Goal: Use online tool/utility: Utilize a website feature to perform a specific function

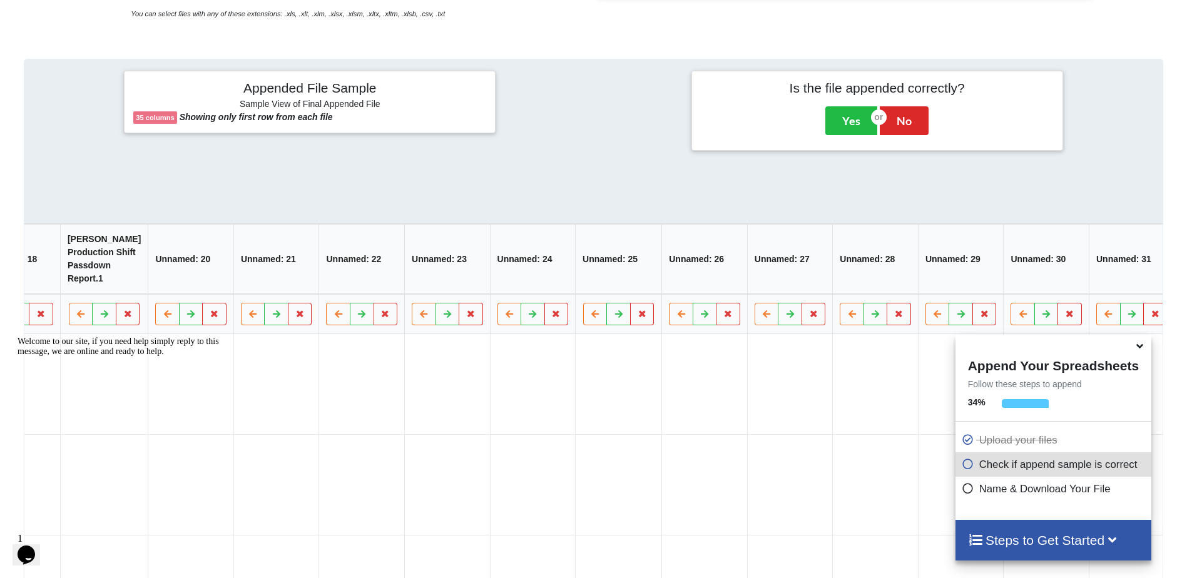
scroll to position [0, 1709]
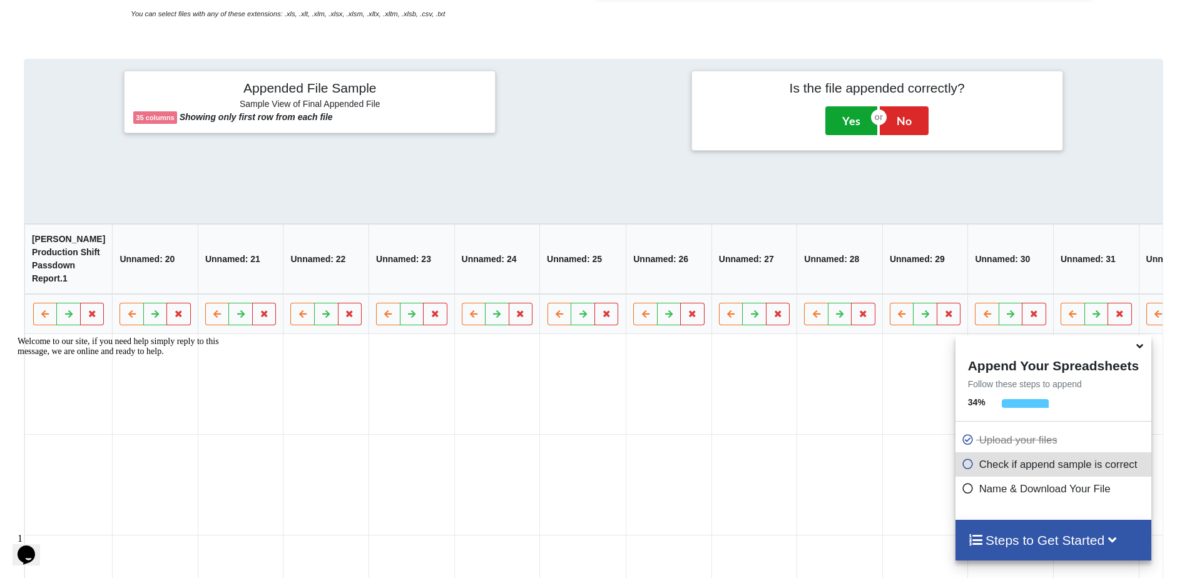
click at [843, 118] on button "Yes" at bounding box center [852, 120] width 52 height 29
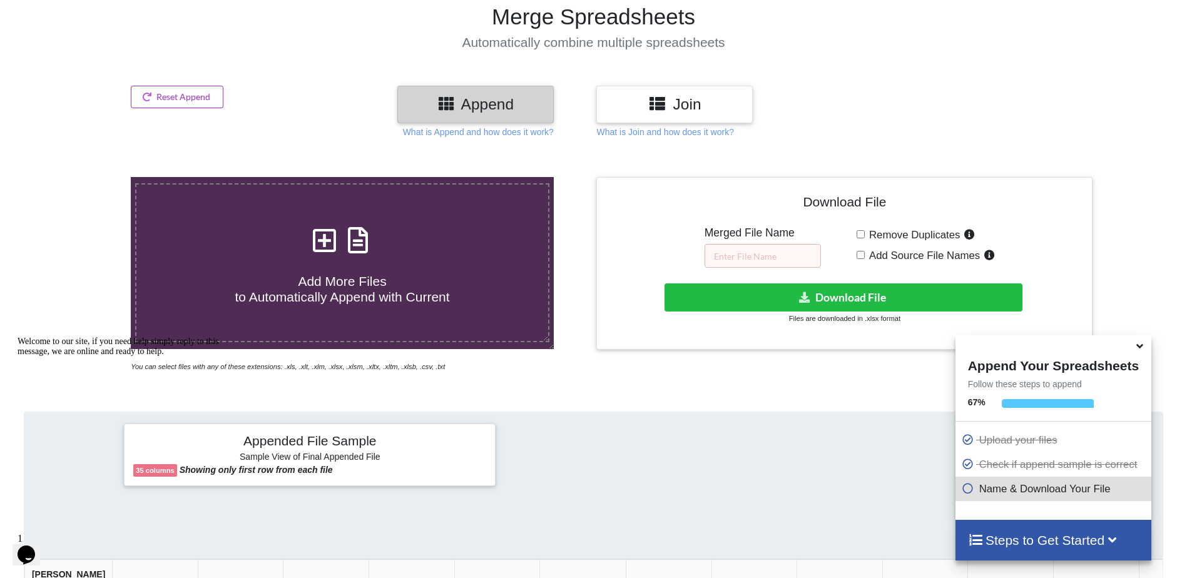
scroll to position [98, 0]
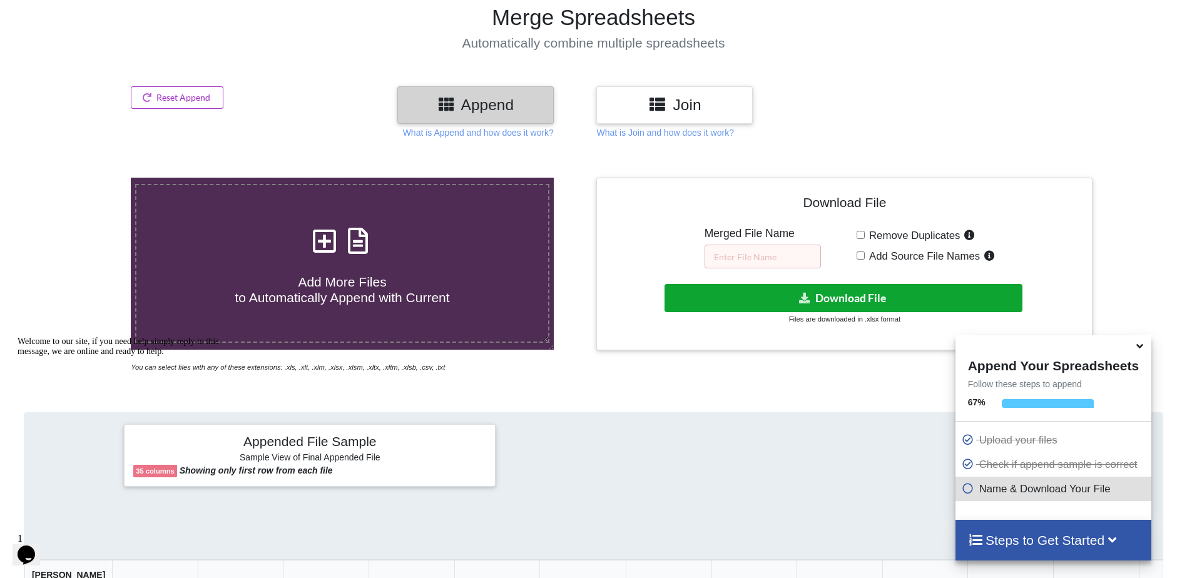
drag, startPoint x: 861, startPoint y: 296, endPoint x: 745, endPoint y: 160, distance: 178.5
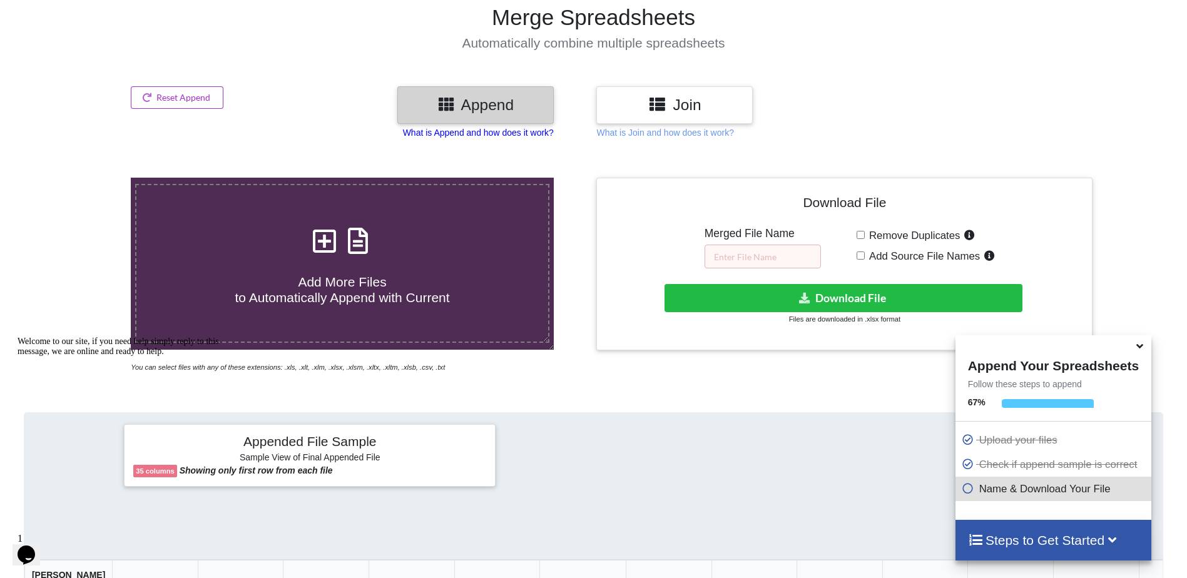
click at [528, 133] on p "What is Append and how does it work?" at bounding box center [478, 132] width 151 height 13
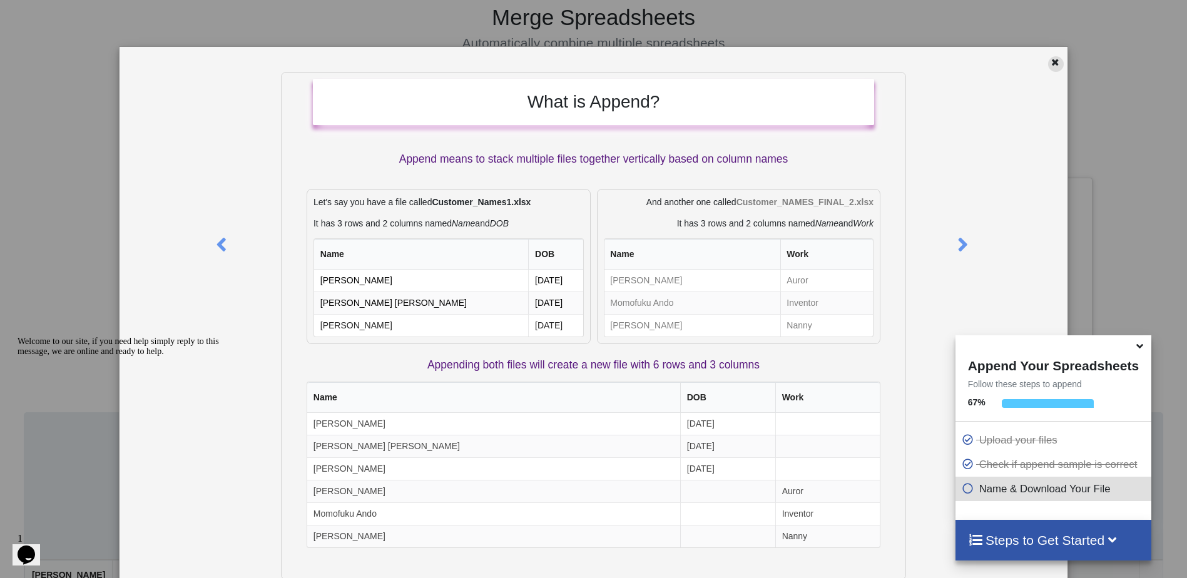
click at [1050, 65] on icon at bounding box center [1055, 60] width 11 height 9
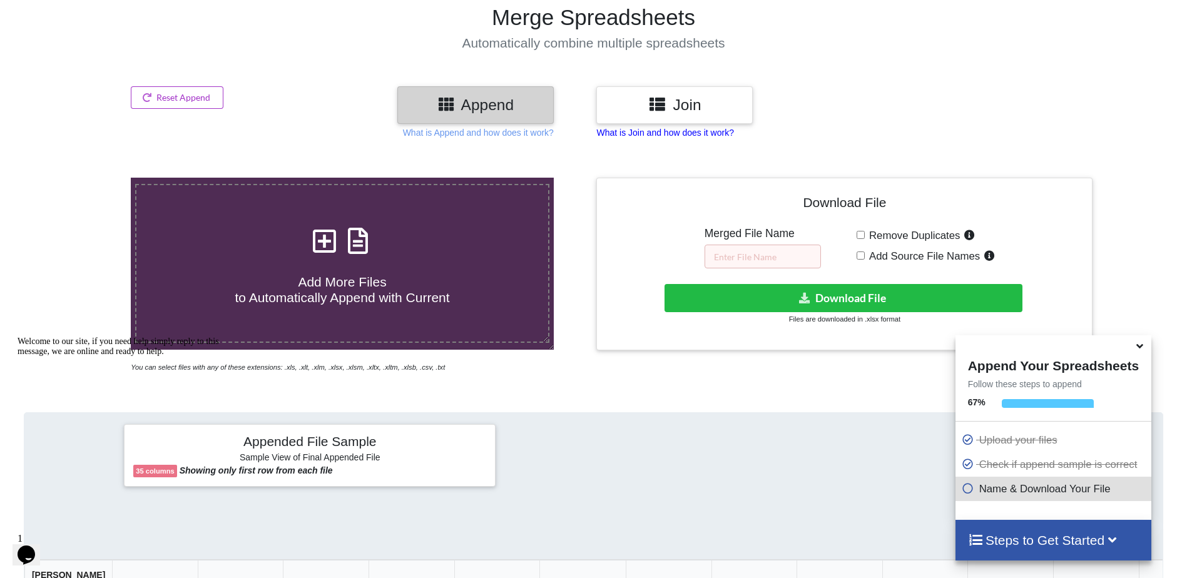
click at [663, 130] on p "What is Join and how does it work?" at bounding box center [664, 132] width 137 height 13
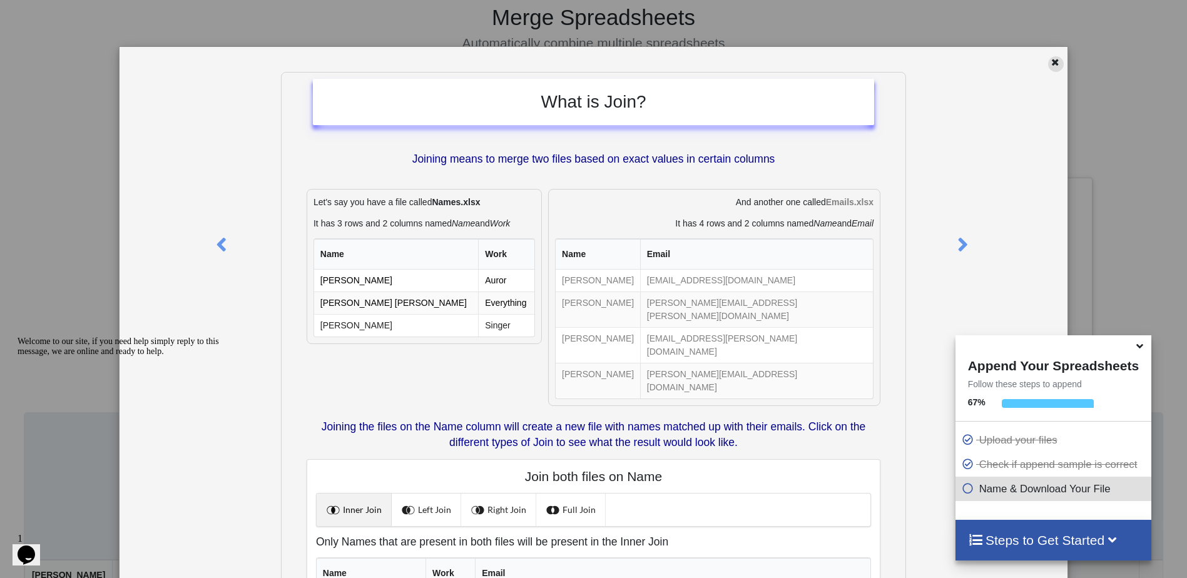
click at [1051, 69] on div at bounding box center [1056, 64] width 16 height 16
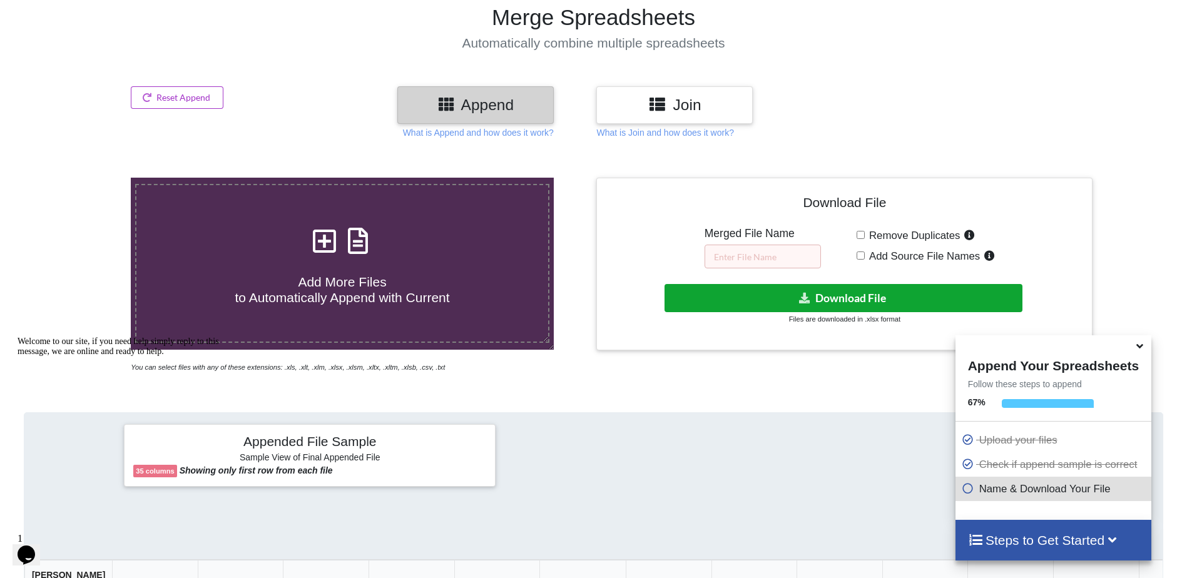
click at [841, 285] on button "Download File" at bounding box center [844, 298] width 358 height 28
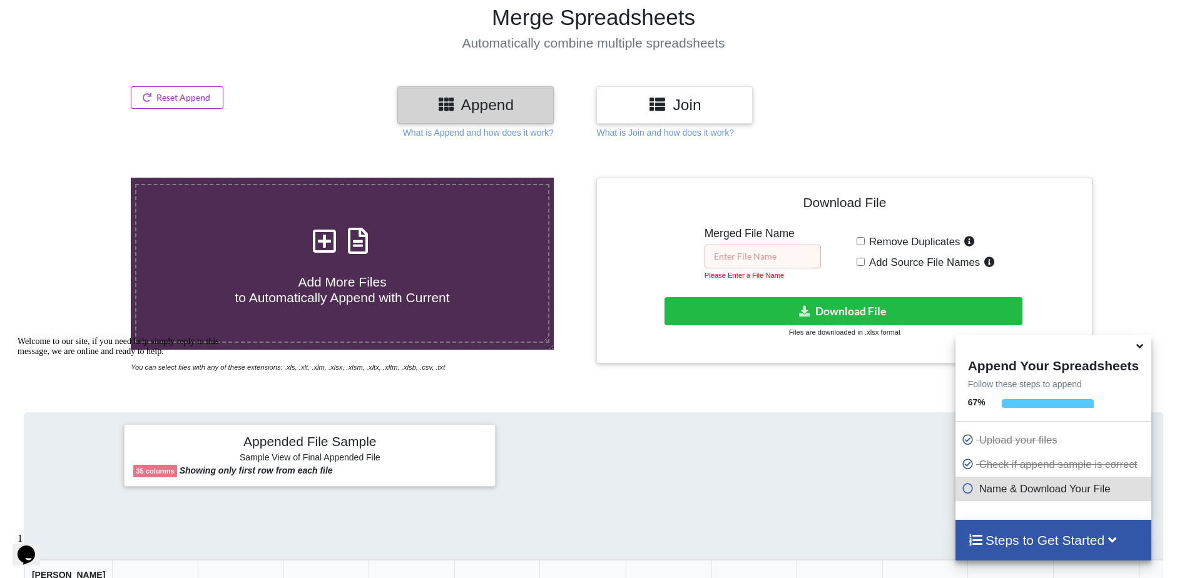
click at [743, 250] on input "text" at bounding box center [763, 257] width 116 height 24
type input "o"
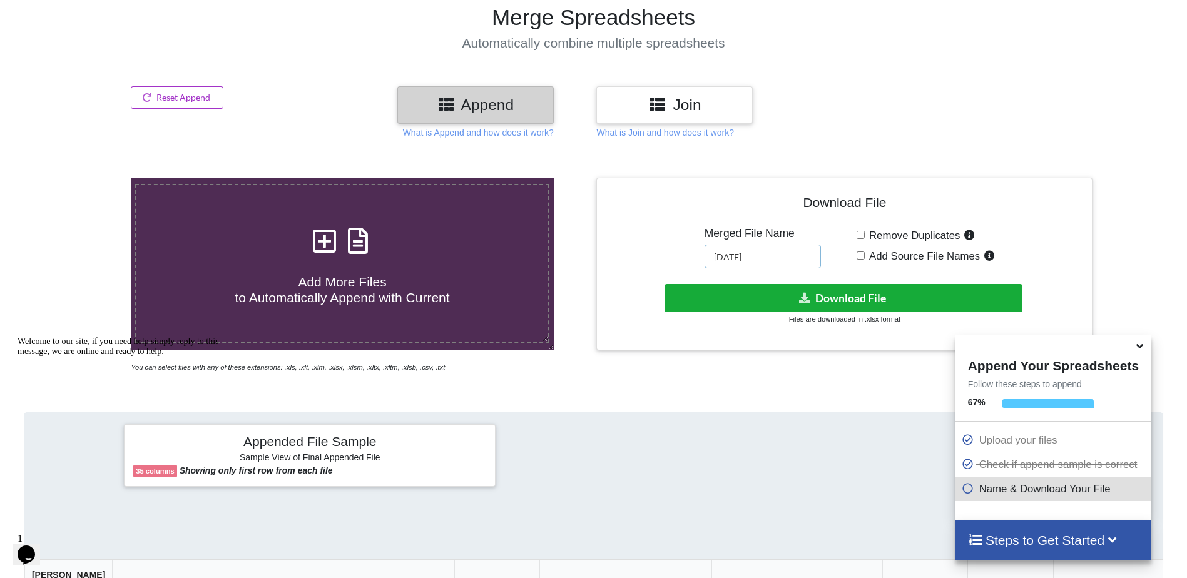
type input "[DATE]"
click at [757, 294] on button "Download File" at bounding box center [844, 298] width 358 height 28
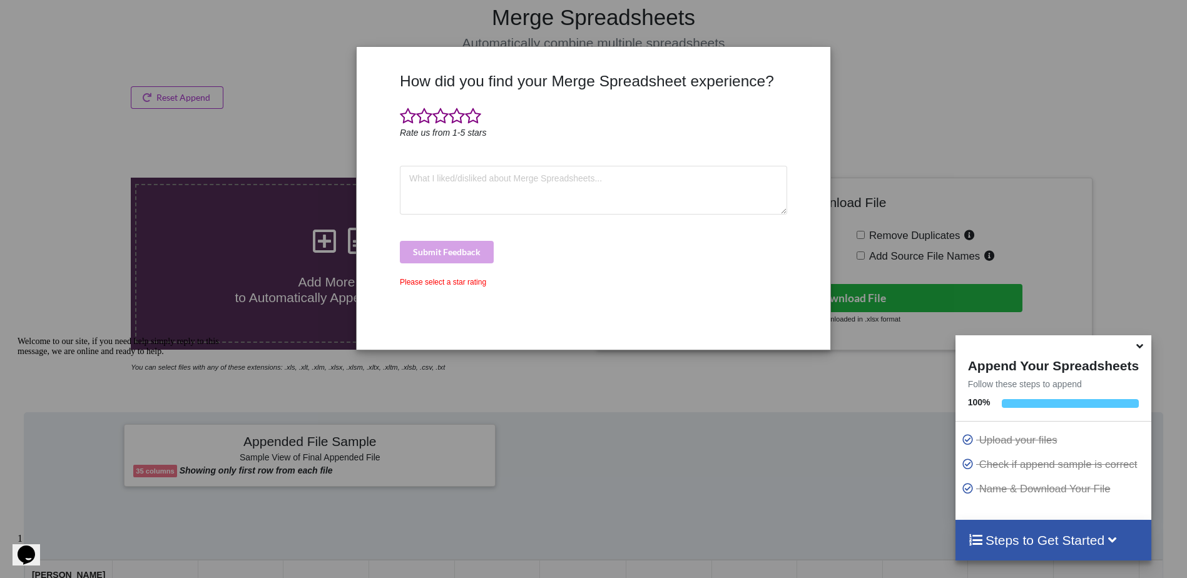
click at [615, 28] on div "How did you find your Merge Spreadsheet experience? Rate us from 1-5 stars Subm…" at bounding box center [593, 289] width 1187 height 578
click at [477, 113] on span at bounding box center [473, 117] width 16 height 18
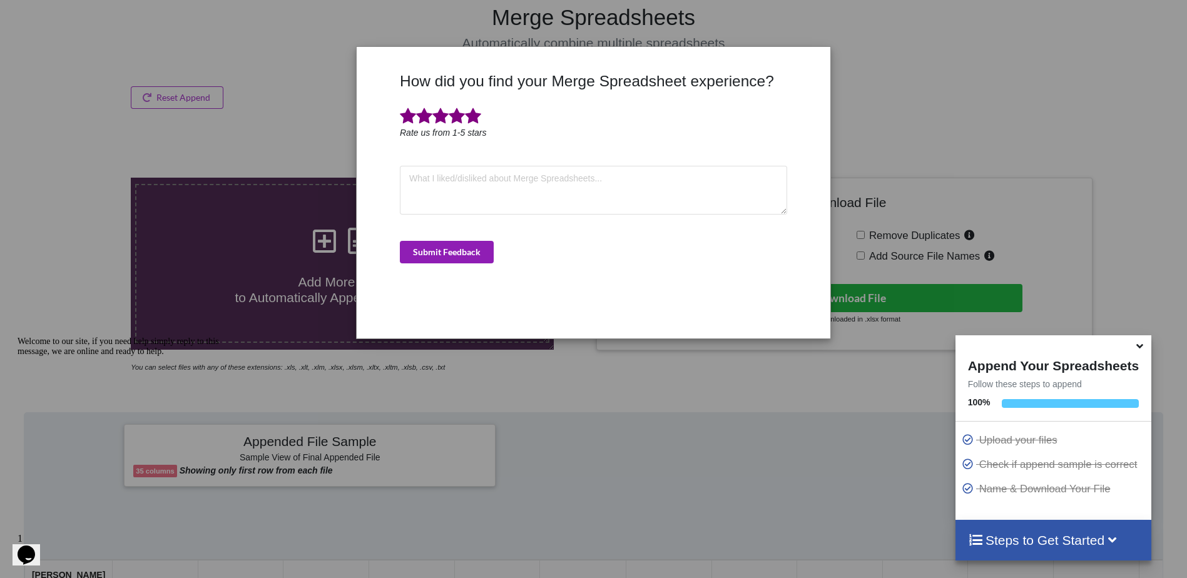
click at [451, 247] on button "Submit Feedback" at bounding box center [447, 252] width 94 height 23
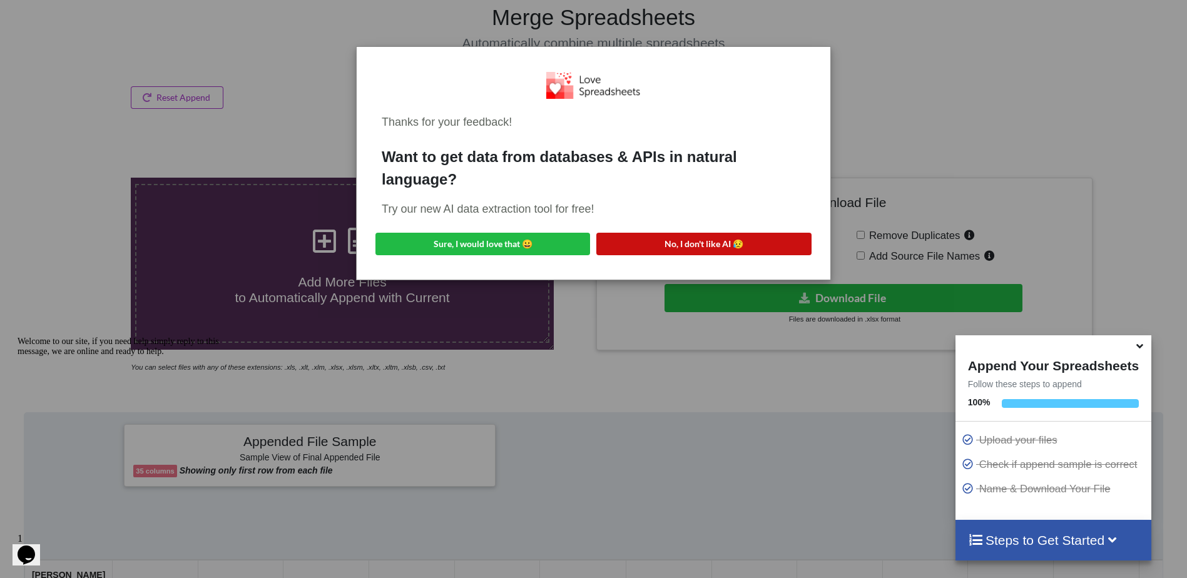
click at [638, 240] on button "No, I don't like AI 😥" at bounding box center [703, 244] width 215 height 23
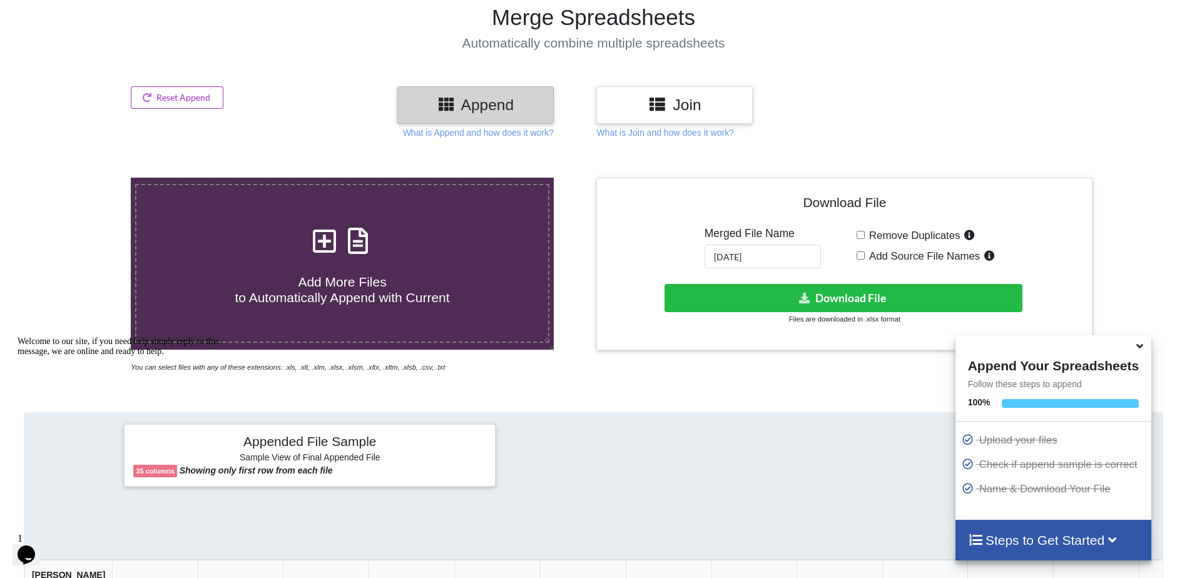
click at [669, 110] on h3 "Join" at bounding box center [675, 105] width 138 height 18
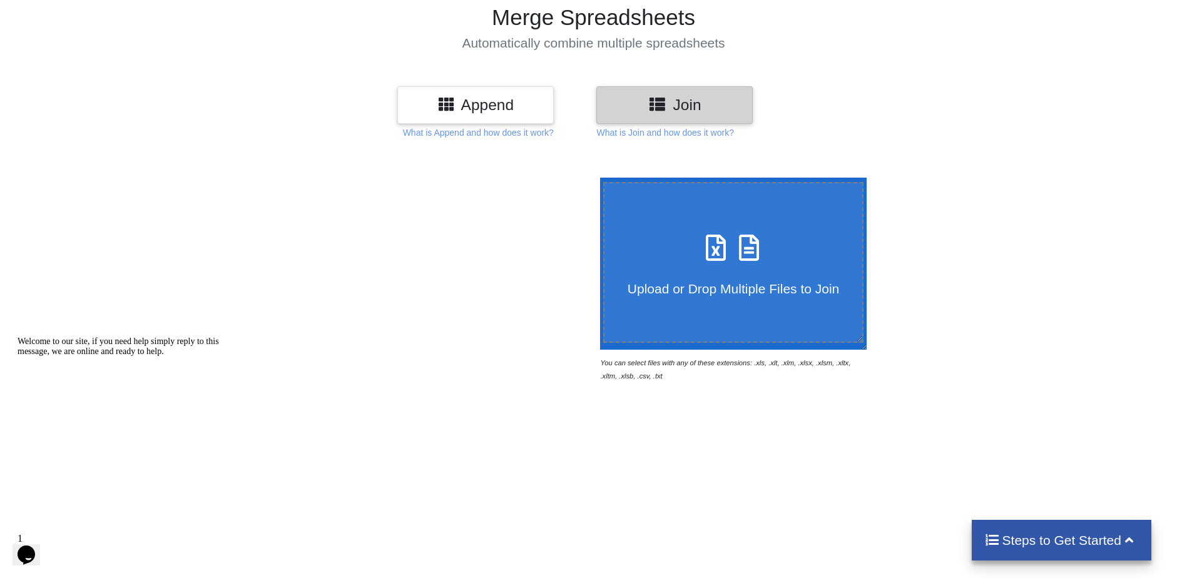
click at [743, 264] on span at bounding box center [733, 248] width 66 height 29
click at [597, 178] on input "Upload or Drop Multiple Files to Join" at bounding box center [597, 178] width 0 height 0
type input "C:\fakepath\[DATE].xlsx"
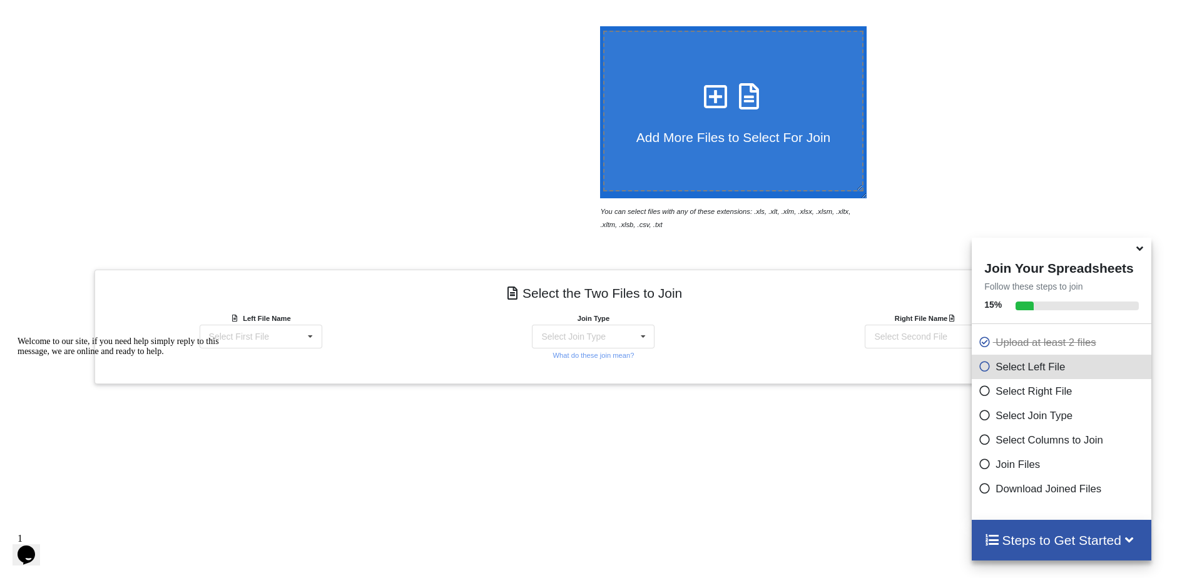
scroll to position [390, 0]
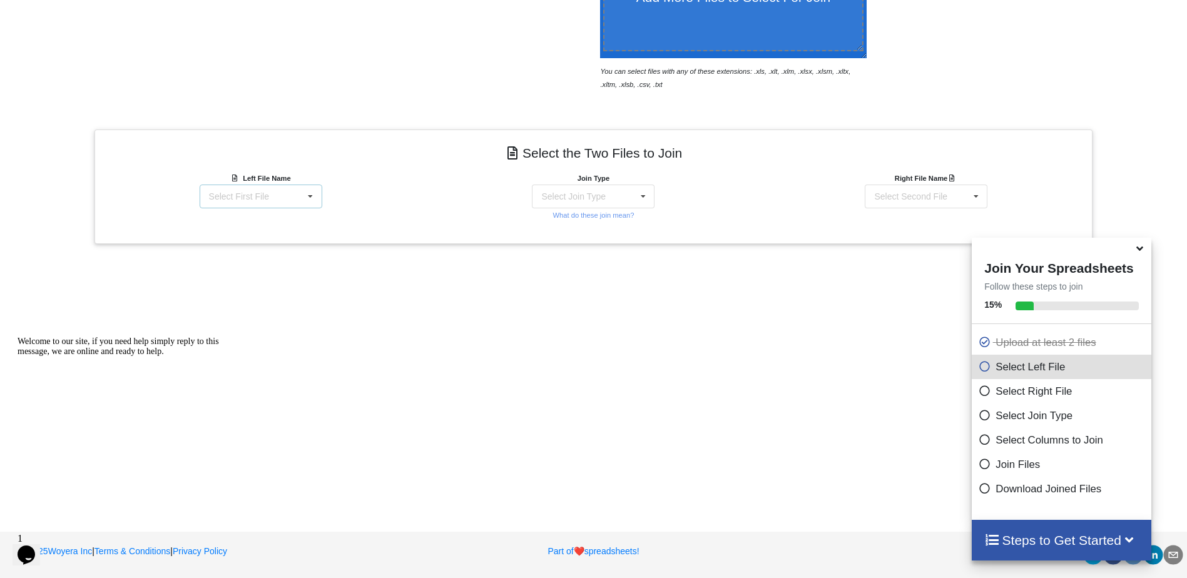
click at [248, 197] on div "Select First File" at bounding box center [239, 196] width 60 height 9
click at [414, 176] on div "Left File Name [DATE].xlsx : 1st [DATE].xlsx : 1st [DATE].xlsx : 1st [DATE].xls…" at bounding box center [261, 196] width 333 height 50
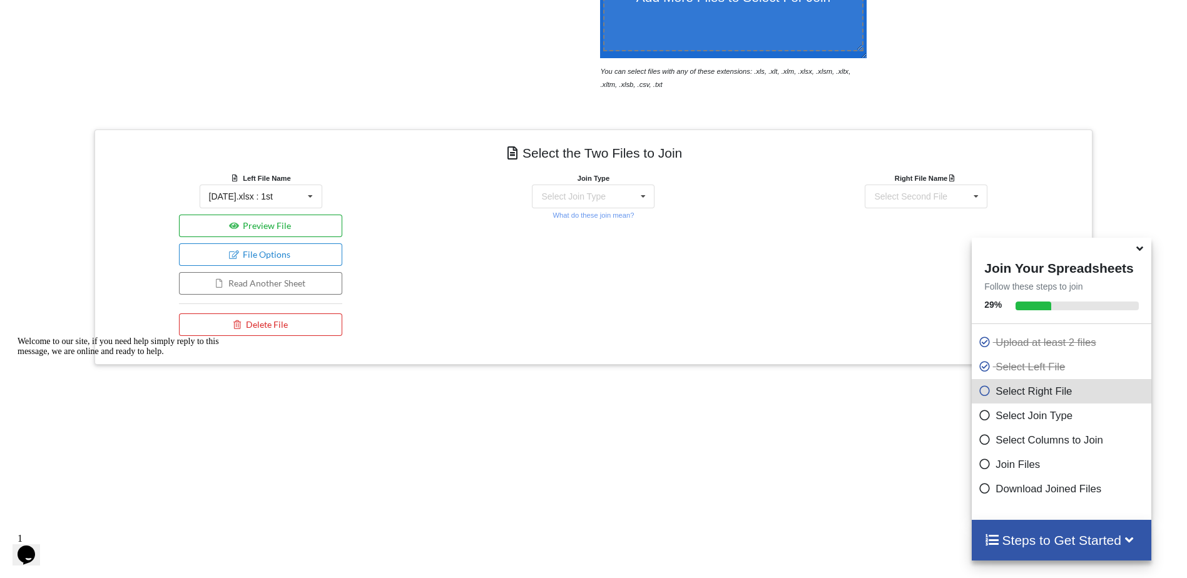
click at [300, 224] on button "Preview File" at bounding box center [260, 226] width 163 height 23
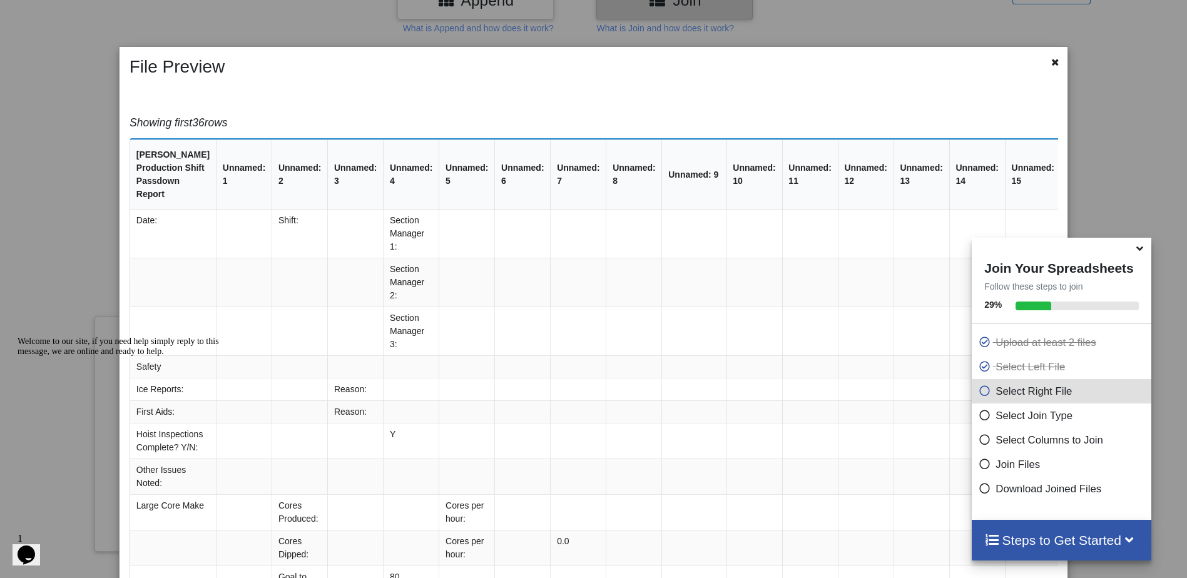
scroll to position [195, 0]
click at [1053, 60] on icon at bounding box center [1055, 60] width 11 height 9
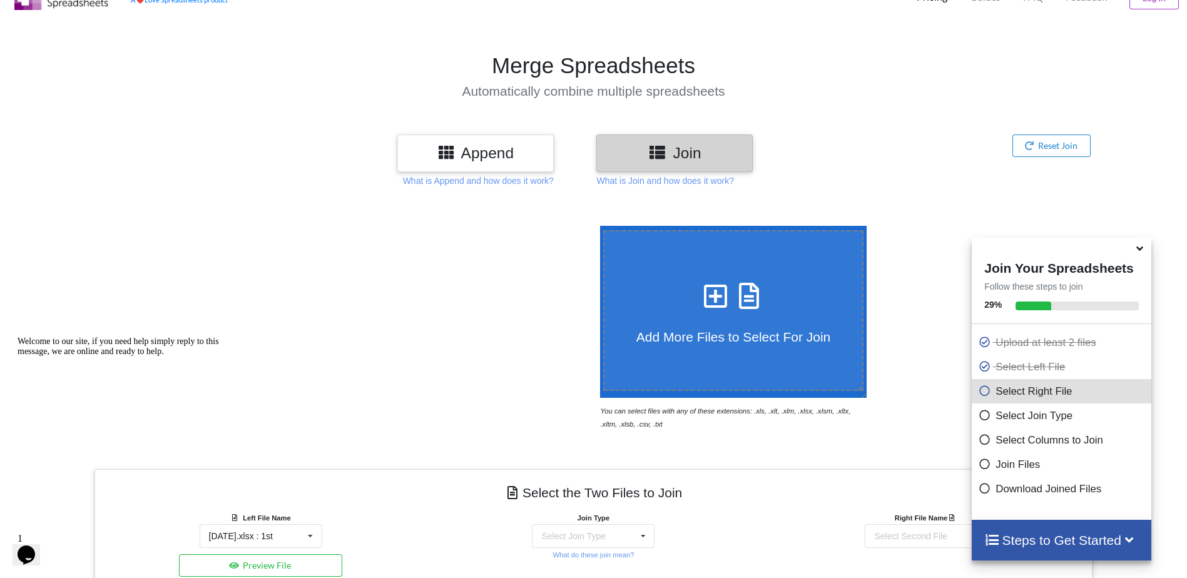
scroll to position [0, 0]
